Goal: Information Seeking & Learning: Find specific fact

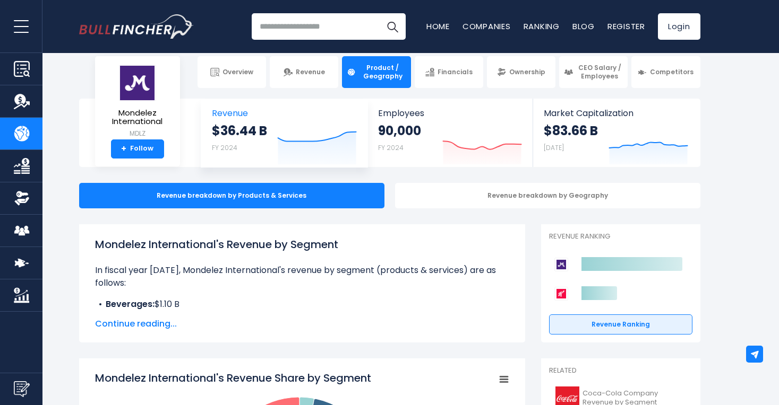
scroll to position [18, 0]
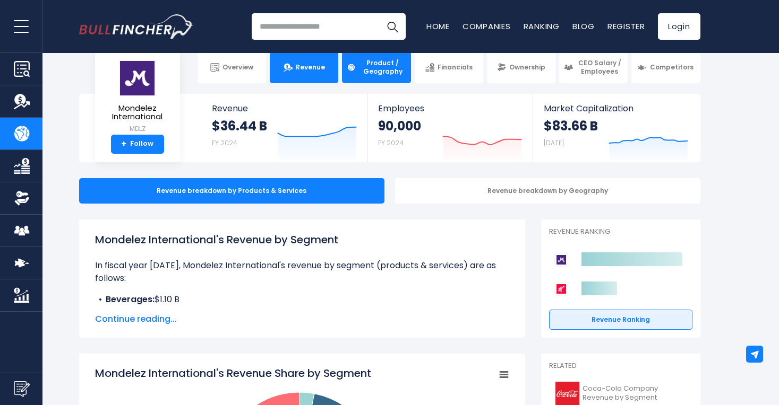
click at [291, 80] on link "Revenue" at bounding box center [304, 67] width 68 height 32
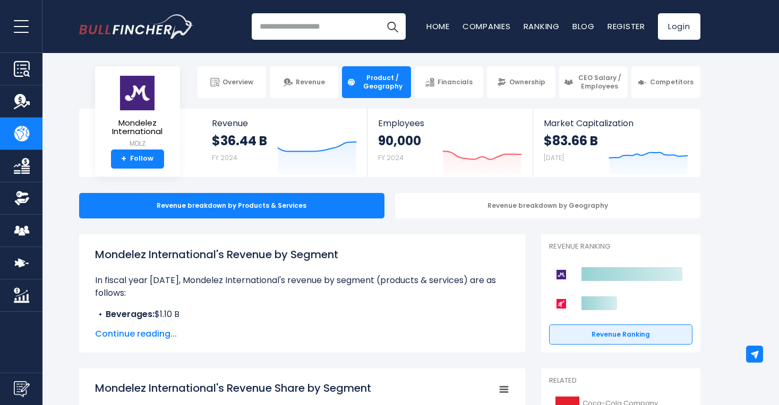
scroll to position [0, 0]
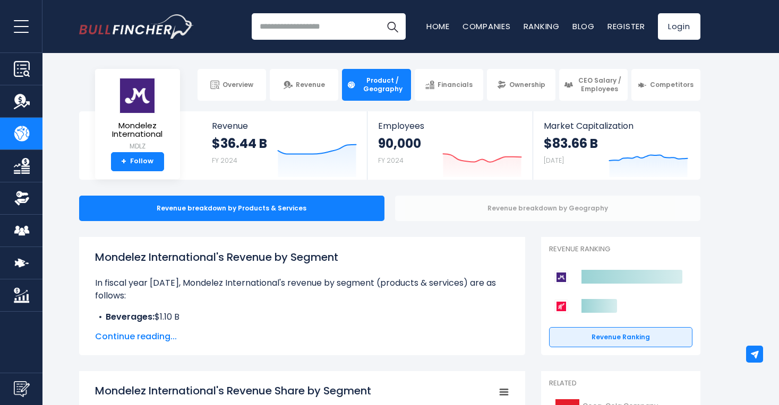
click at [561, 206] on div "Revenue breakdown by Geography" at bounding box center [547, 208] width 305 height 25
click at [575, 209] on div "Revenue breakdown by Geography" at bounding box center [547, 208] width 305 height 25
click at [497, 207] on div "Revenue breakdown by Geography" at bounding box center [547, 208] width 305 height 25
click at [541, 205] on div "Revenue breakdown by Geography" at bounding box center [547, 208] width 305 height 25
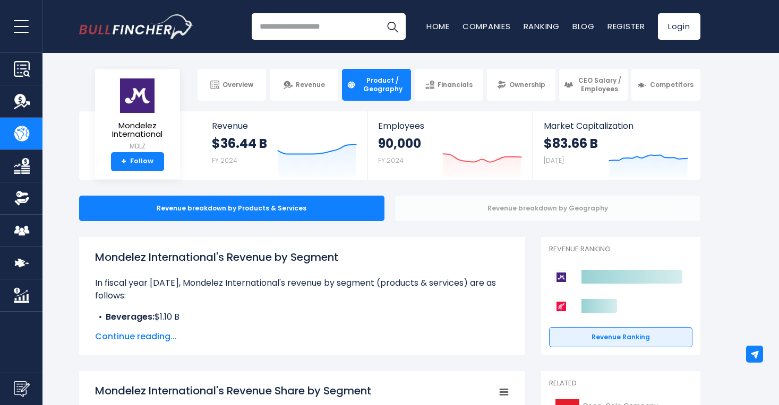
click at [571, 205] on div "Revenue breakdown by Geography" at bounding box center [547, 208] width 305 height 25
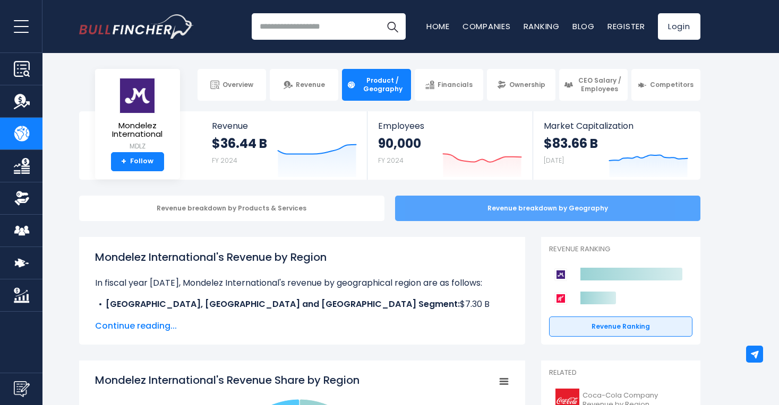
click at [515, 201] on div "Revenue breakdown by Geography" at bounding box center [547, 208] width 305 height 25
click at [524, 209] on div "Revenue breakdown by Geography" at bounding box center [547, 208] width 305 height 25
click at [489, 215] on div "Revenue breakdown by Geography" at bounding box center [547, 208] width 305 height 25
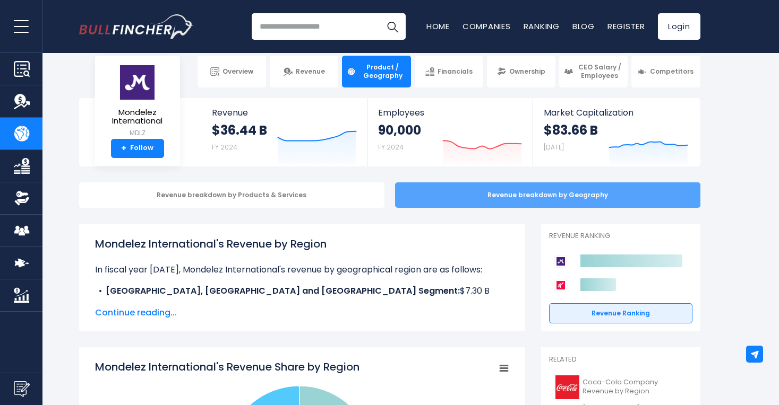
scroll to position [17, 0]
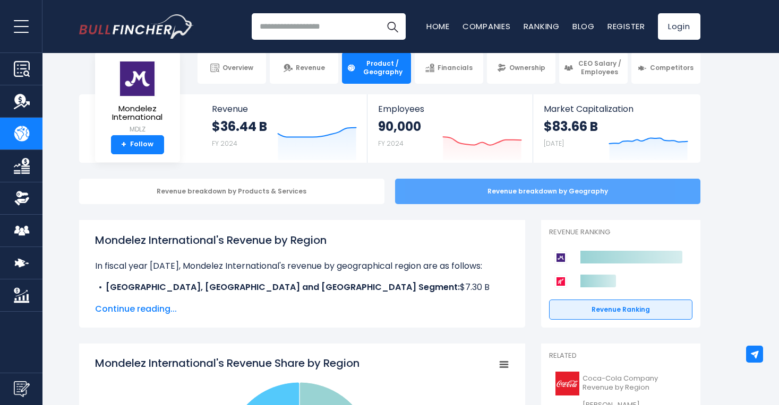
click at [490, 190] on div "Revenue breakdown by Geography" at bounding box center [547, 191] width 305 height 25
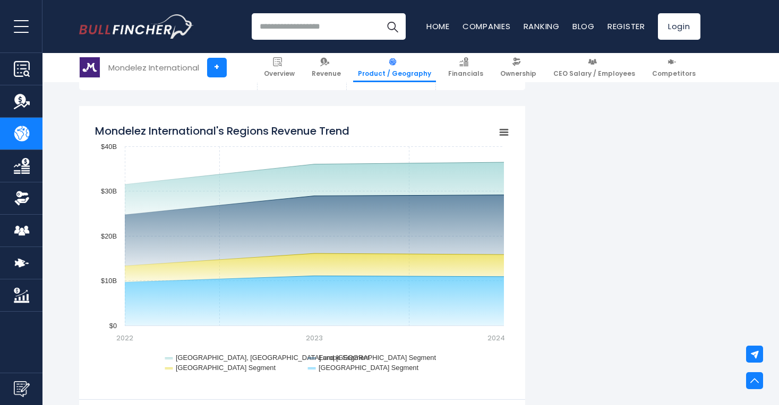
scroll to position [1008, 0]
